Goal: Book appointment/travel/reservation

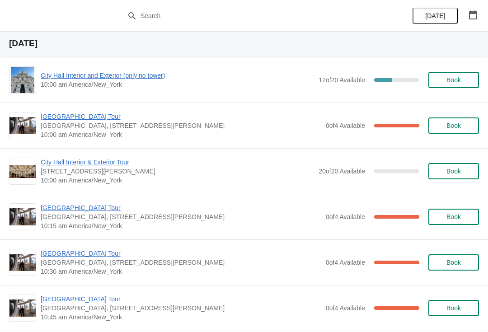
scroll to position [967, 0]
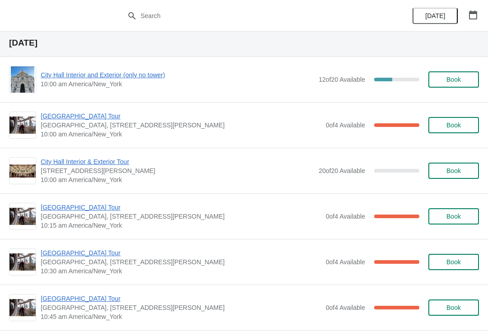
click at [113, 162] on span "City Hall Interior & Exterior Tour" at bounding box center [177, 161] width 273 height 9
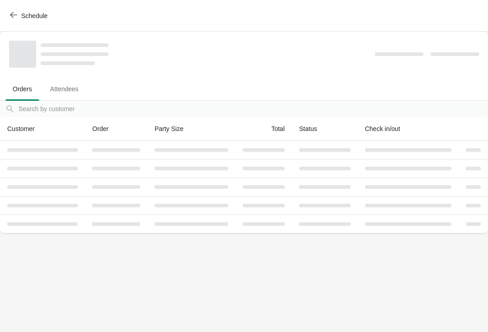
scroll to position [0, 0]
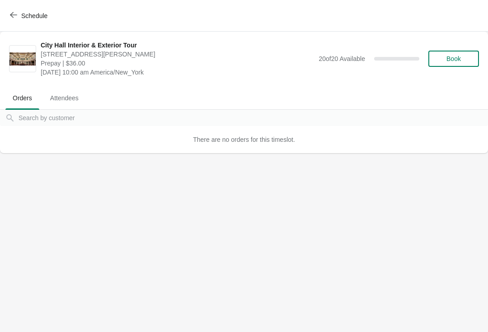
click at [458, 55] on span "Book" at bounding box center [453, 58] width 14 height 7
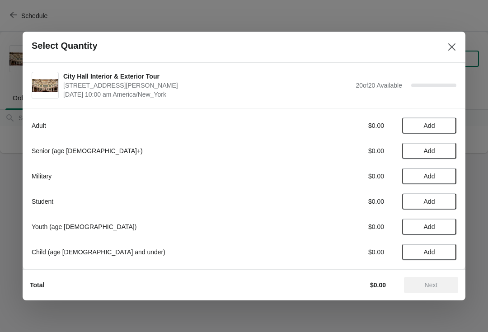
click at [442, 123] on span "Add" at bounding box center [429, 125] width 38 height 7
click at [456, 118] on div "Adult $36.00 1" at bounding box center [244, 125] width 425 height 16
click at [448, 121] on icon at bounding box center [444, 125] width 9 height 9
click at [416, 124] on icon at bounding box center [413, 125] width 9 height 9
click at [417, 126] on icon at bounding box center [413, 125] width 9 height 9
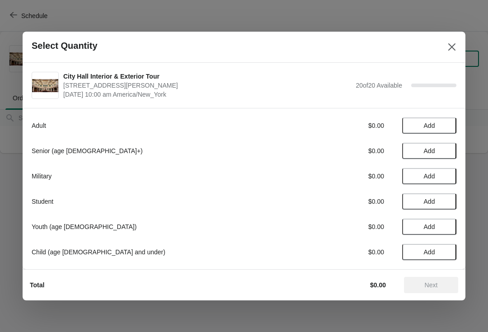
click at [449, 149] on button "Add" at bounding box center [429, 151] width 54 height 16
click at [456, 145] on div "Senior (age [DEMOGRAPHIC_DATA]+) $33.00 1" at bounding box center [244, 151] width 425 height 16
click at [451, 146] on div "1" at bounding box center [429, 150] width 54 height 9
click at [448, 150] on icon at bounding box center [444, 150] width 9 height 9
click at [456, 144] on div "Senior (age [DEMOGRAPHIC_DATA]+) $66.00 2" at bounding box center [244, 151] width 425 height 16
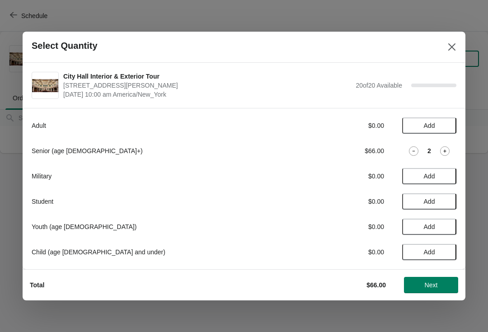
click at [449, 277] on button "Next" at bounding box center [431, 285] width 54 height 16
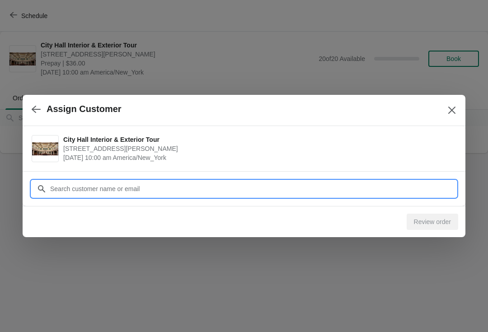
click at [216, 153] on div "Assign Customer City Hall Interior & Exterior Tour [STREET_ADDRESS][PERSON_NAME…" at bounding box center [244, 153] width 488 height 0
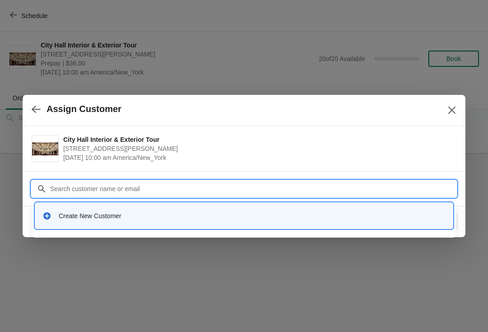
click at [196, 221] on div "Create New Customer" at bounding box center [244, 215] width 410 height 19
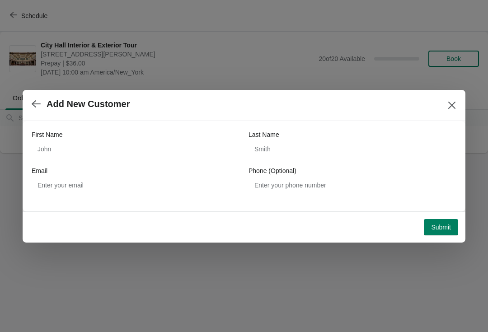
click at [80, 134] on div "First Name" at bounding box center [136, 134] width 208 height 9
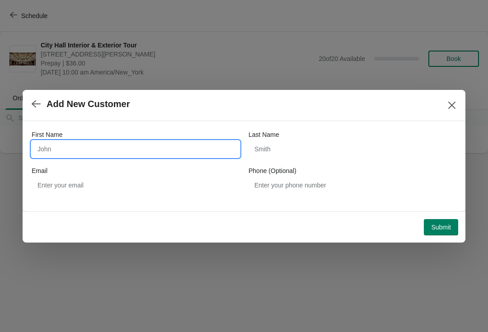
click at [104, 146] on input "First Name" at bounding box center [136, 149] width 208 height 16
type input "[PERSON_NAME]"
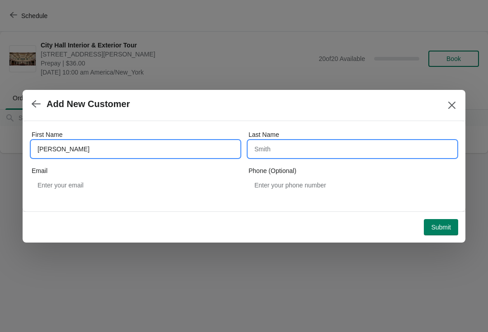
click at [316, 152] on input "Last Name" at bounding box center [352, 149] width 208 height 16
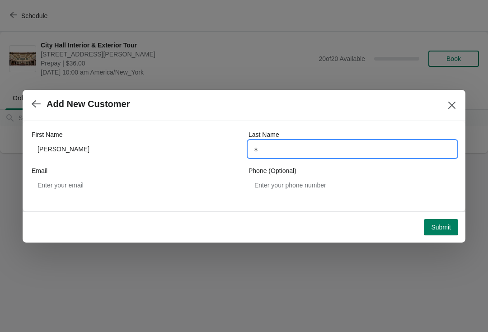
type input "s"
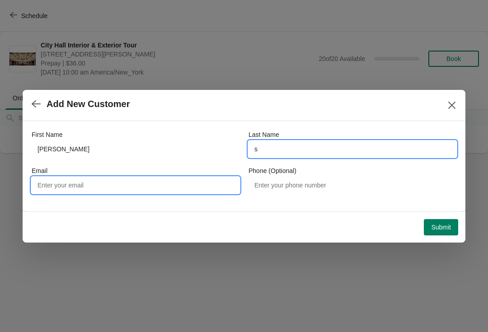
click at [80, 188] on input "Email" at bounding box center [136, 185] width 208 height 16
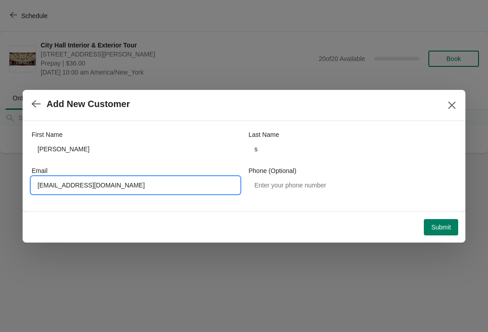
type input "[EMAIL_ADDRESS][DOMAIN_NAME]"
